Goal: Task Accomplishment & Management: Manage account settings

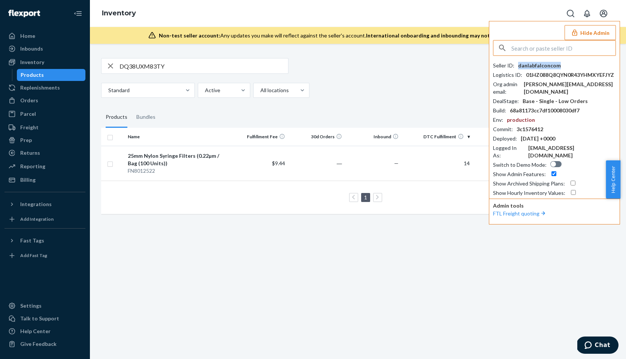
click at [542, 45] on input "text" at bounding box center [563, 47] width 104 height 15
paste input "parkcitiestechgmailcom"
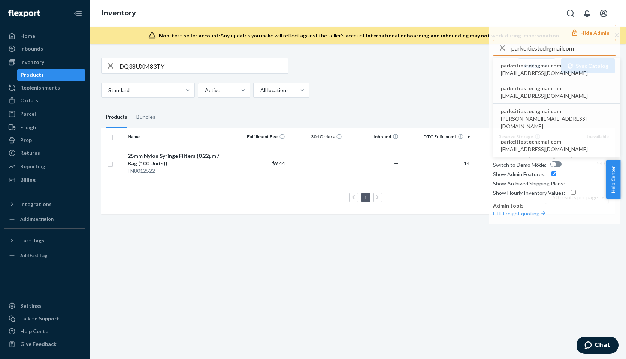
type input "parkcitiestechgmailcom"
click at [517, 64] on span "parkcitiestechgmailcom" at bounding box center [544, 65] width 87 height 7
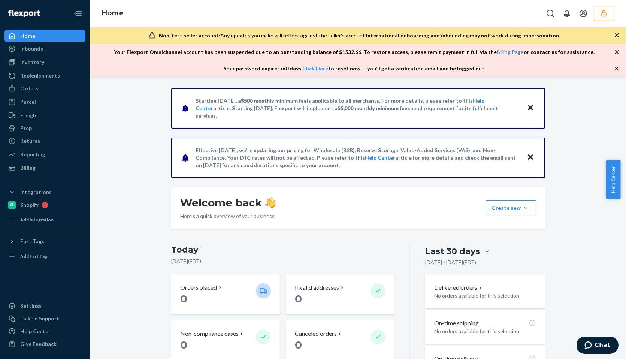
scroll to position [315, 0]
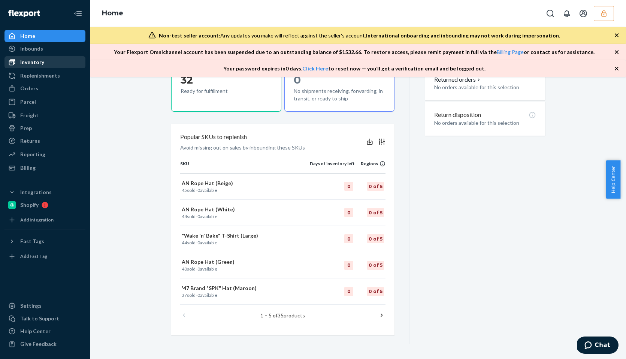
click at [36, 58] on div "Inventory" at bounding box center [44, 62] width 79 height 10
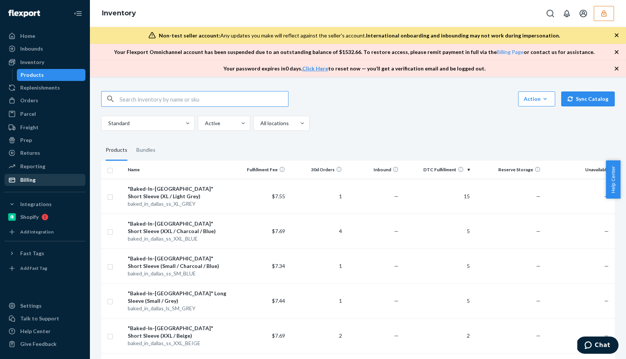
click at [55, 181] on div "Billing" at bounding box center [44, 180] width 79 height 10
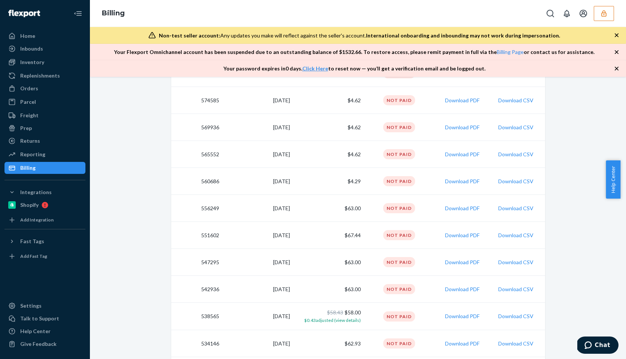
scroll to position [278, 0]
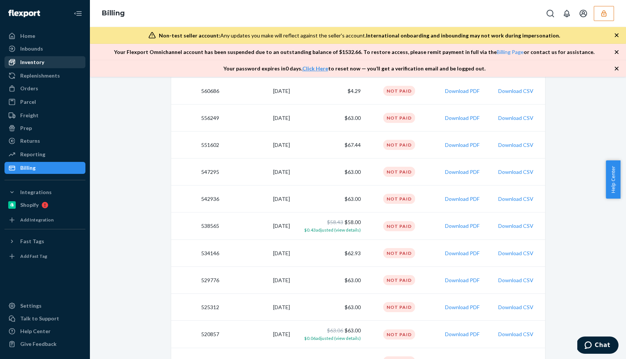
click at [19, 58] on div at bounding box center [14, 61] width 12 height 7
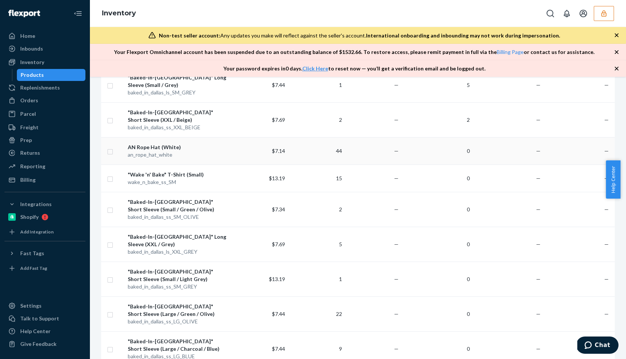
scroll to position [224, 0]
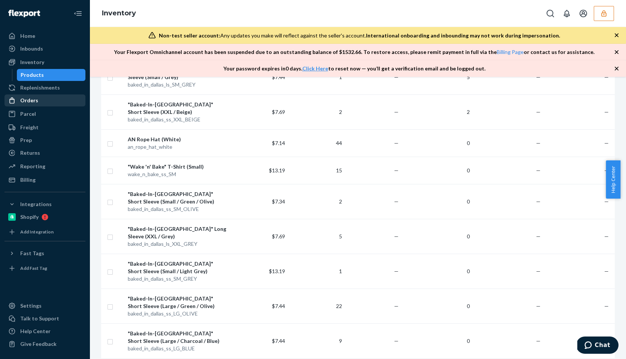
click at [59, 102] on div "Orders" at bounding box center [44, 100] width 79 height 10
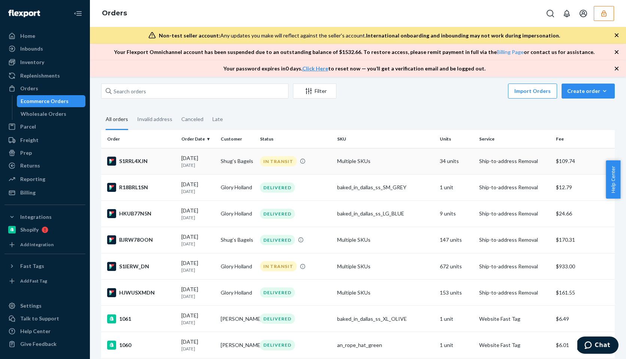
scroll to position [10, 0]
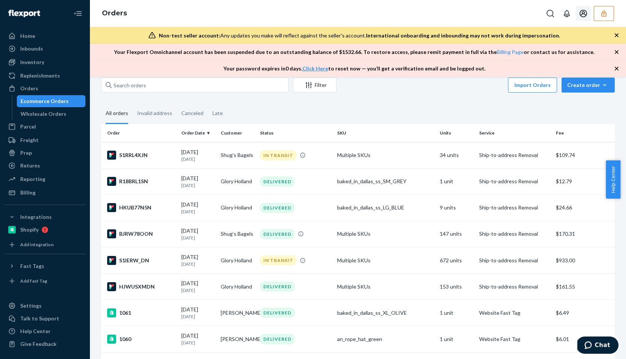
click at [604, 10] on icon "button" at bounding box center [603, 13] width 5 height 6
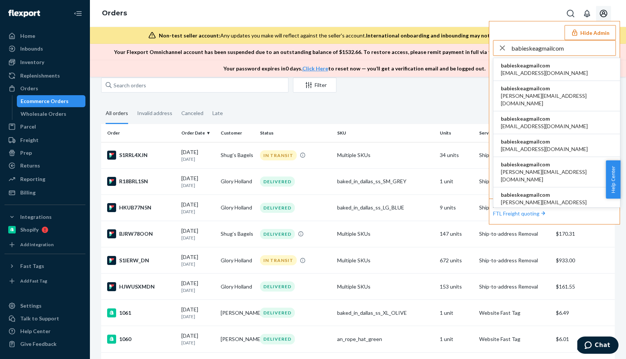
type input "babieskeagmailcom"
click at [517, 67] on span "babieskeagmailcom" at bounding box center [544, 65] width 87 height 7
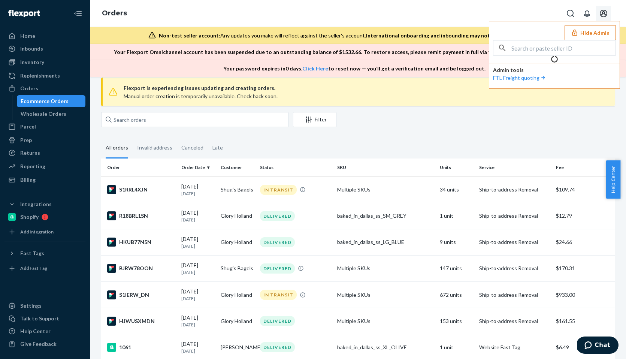
scroll to position [45, 0]
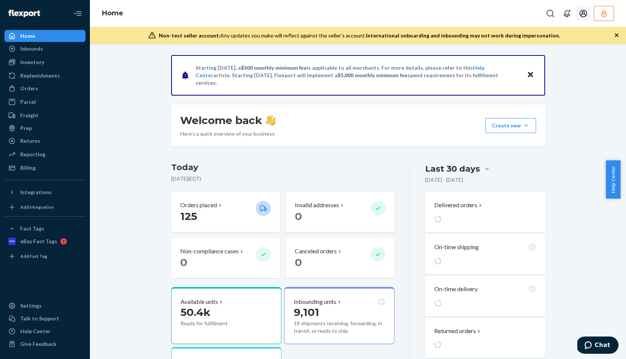
click at [601, 17] on button "button" at bounding box center [604, 13] width 20 height 15
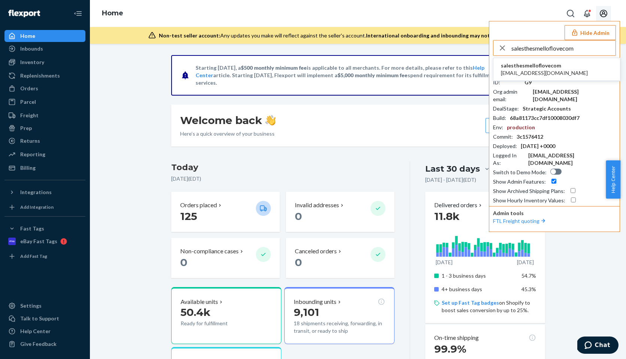
type input "salesthesmelloflovecom"
click at [545, 65] on span "salesthesmelloflovecom" at bounding box center [544, 65] width 87 height 7
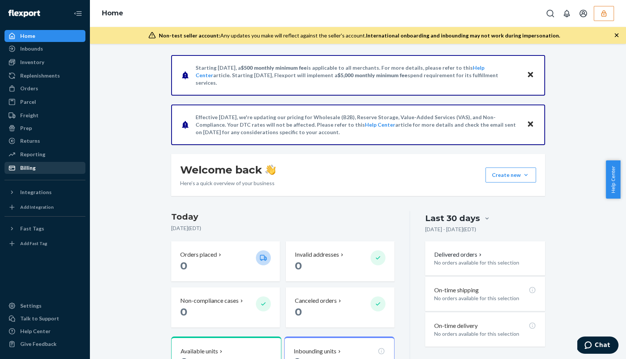
click at [46, 170] on div "Billing" at bounding box center [44, 168] width 79 height 10
